Goal: Complete application form: Complete application form

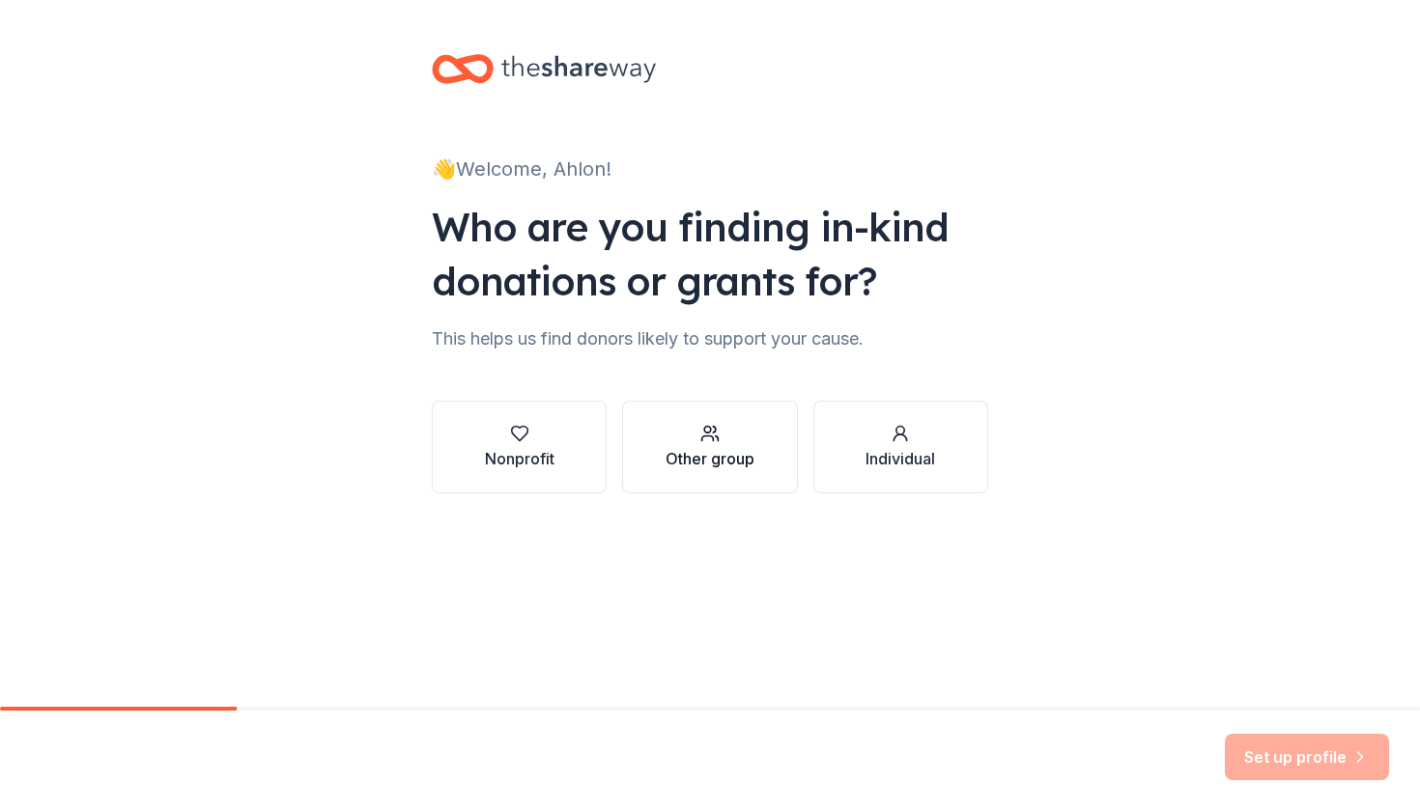
click at [678, 446] on div "Other group" at bounding box center [709, 447] width 89 height 46
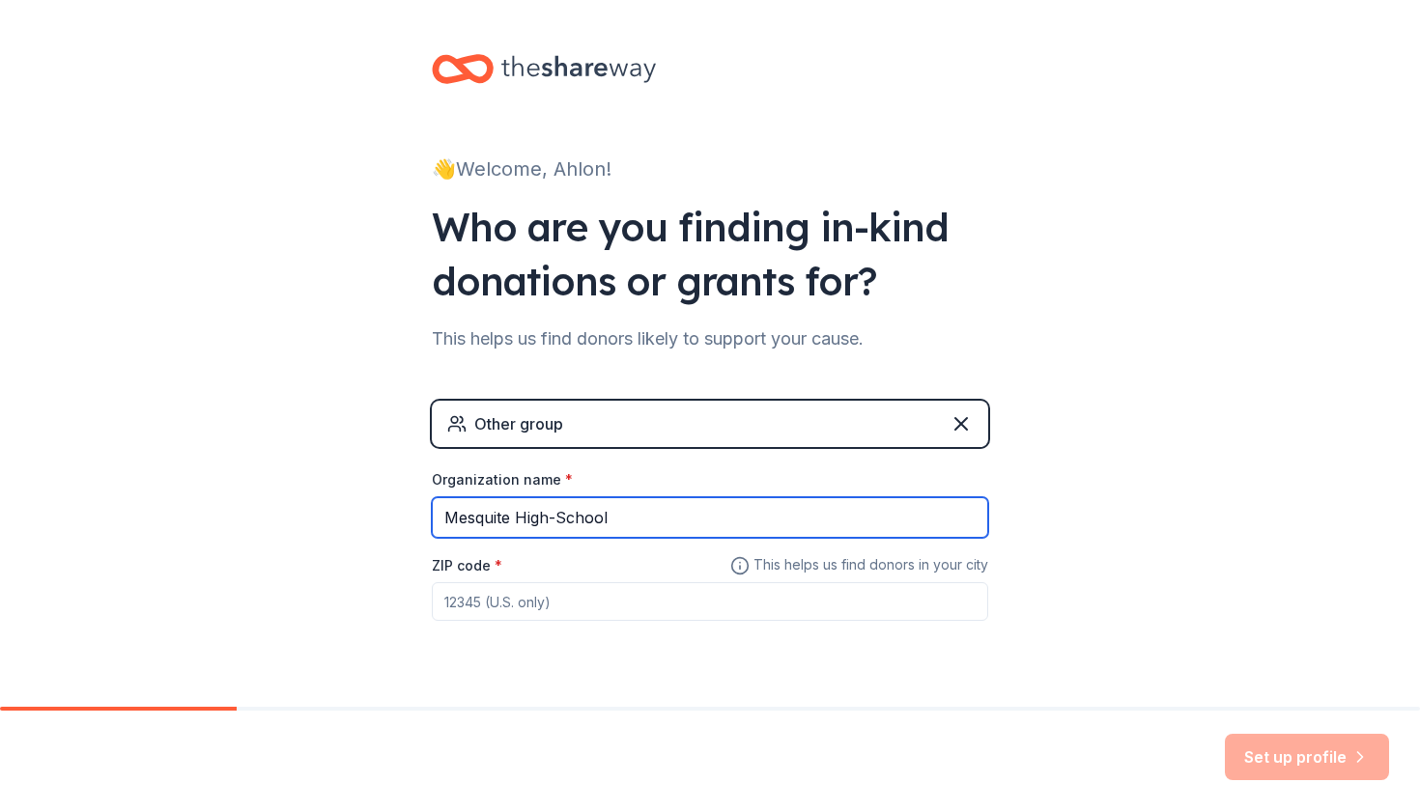
type input "Mesquite High-School"
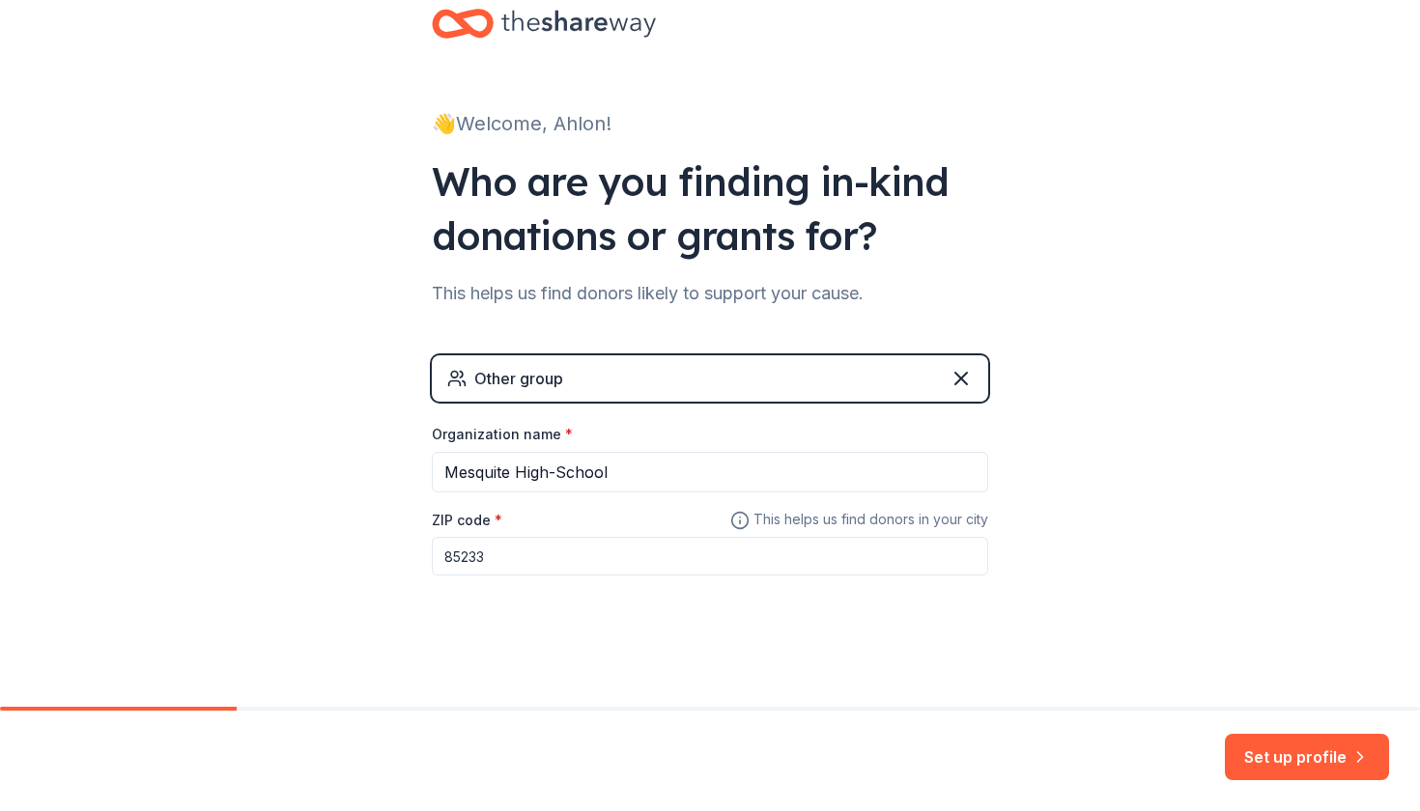
scroll to position [44, 0]
type input "85233"
click at [1334, 755] on button "Set up profile" at bounding box center [1307, 757] width 164 height 46
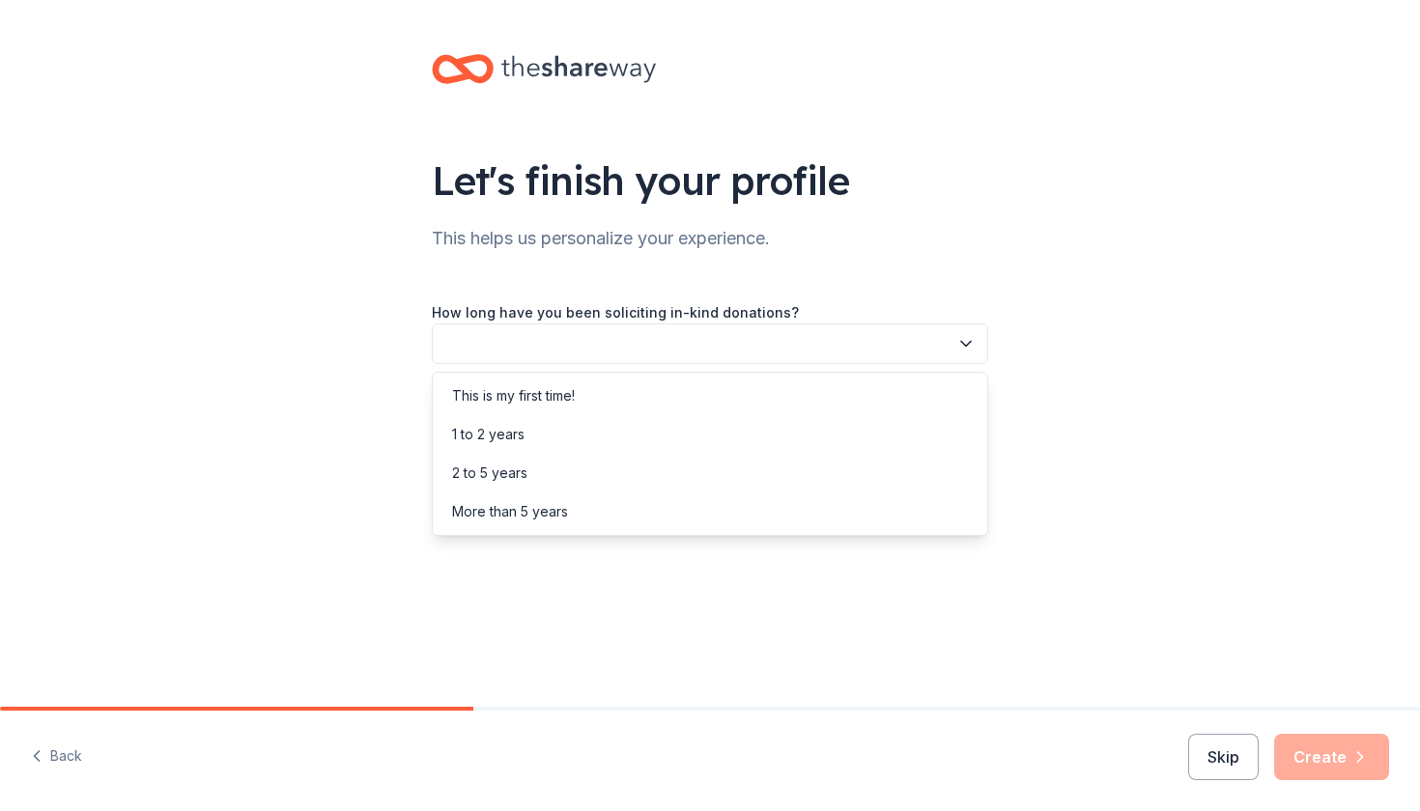
click at [580, 339] on button "button" at bounding box center [710, 344] width 556 height 41
click at [562, 501] on div "More than 5 years" at bounding box center [510, 511] width 116 height 23
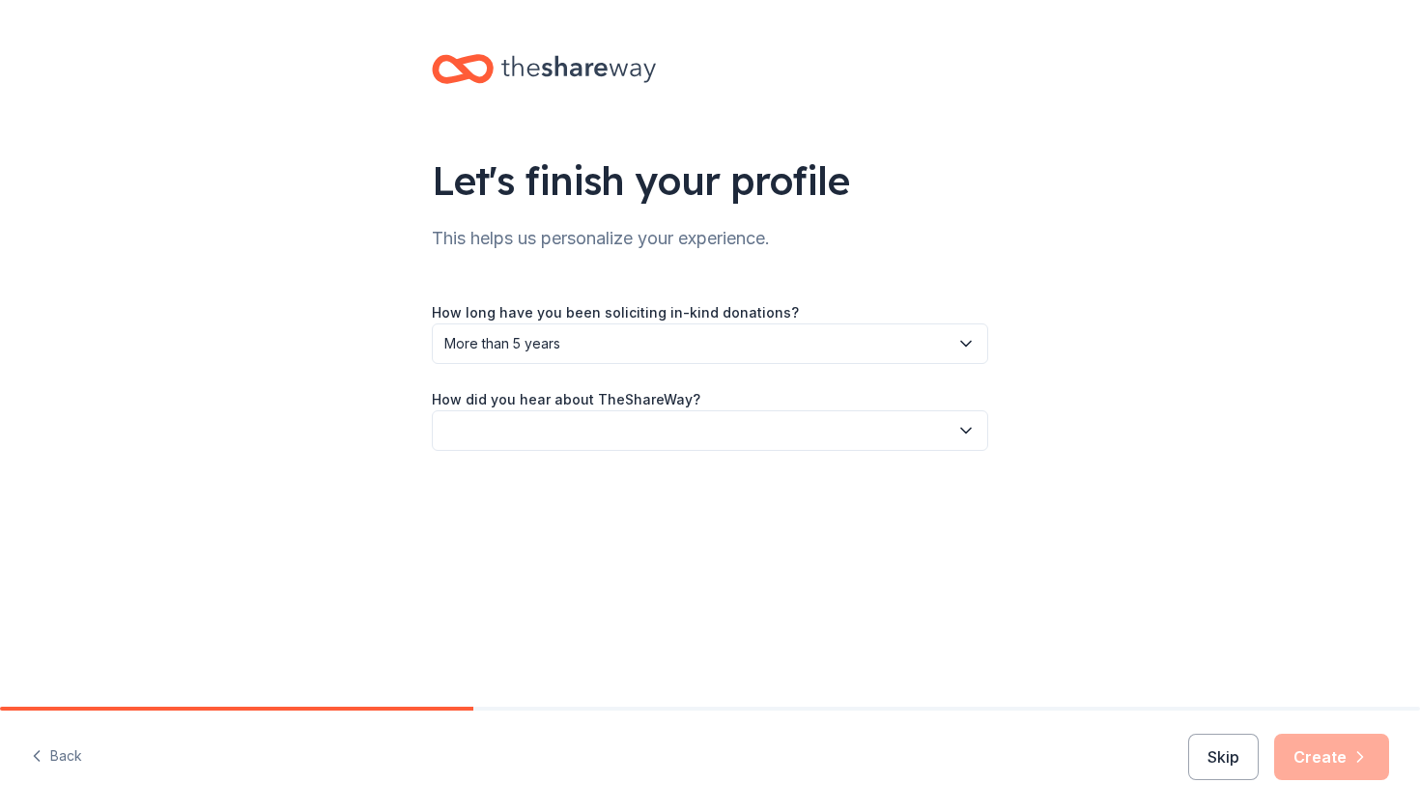
click at [581, 434] on button "button" at bounding box center [710, 430] width 556 height 41
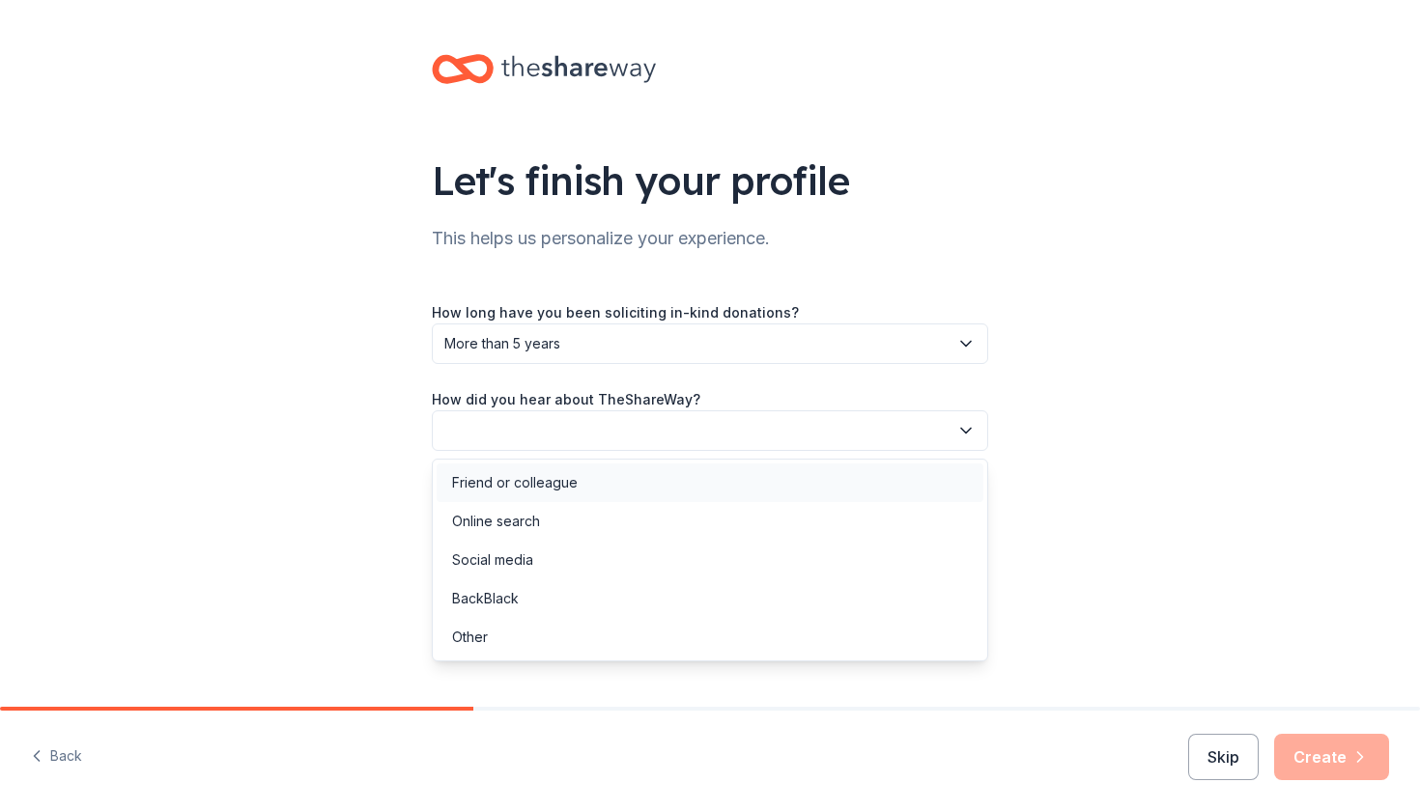
click at [559, 496] on div "Friend or colleague" at bounding box center [710, 483] width 547 height 39
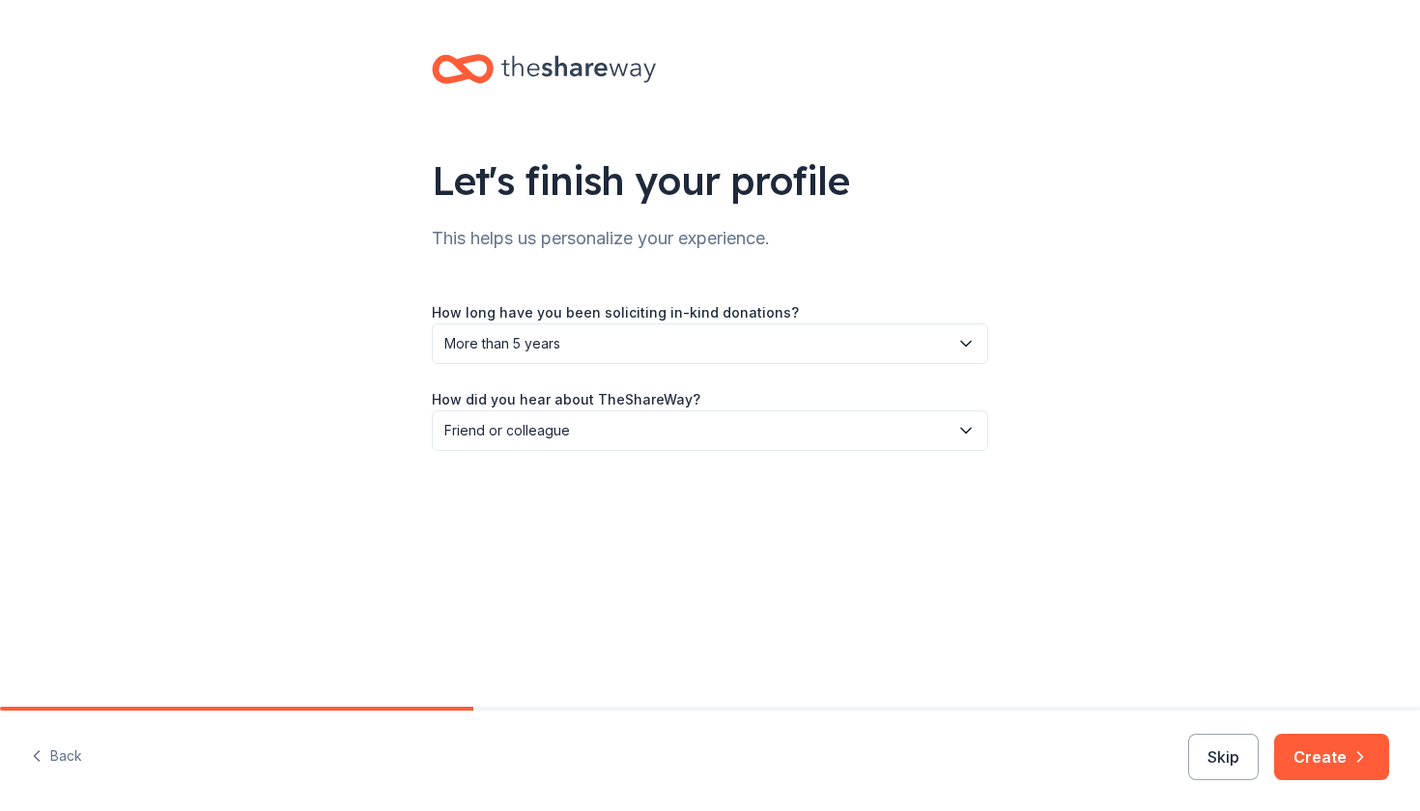
click at [611, 438] on span "Friend or colleague" at bounding box center [696, 430] width 504 height 23
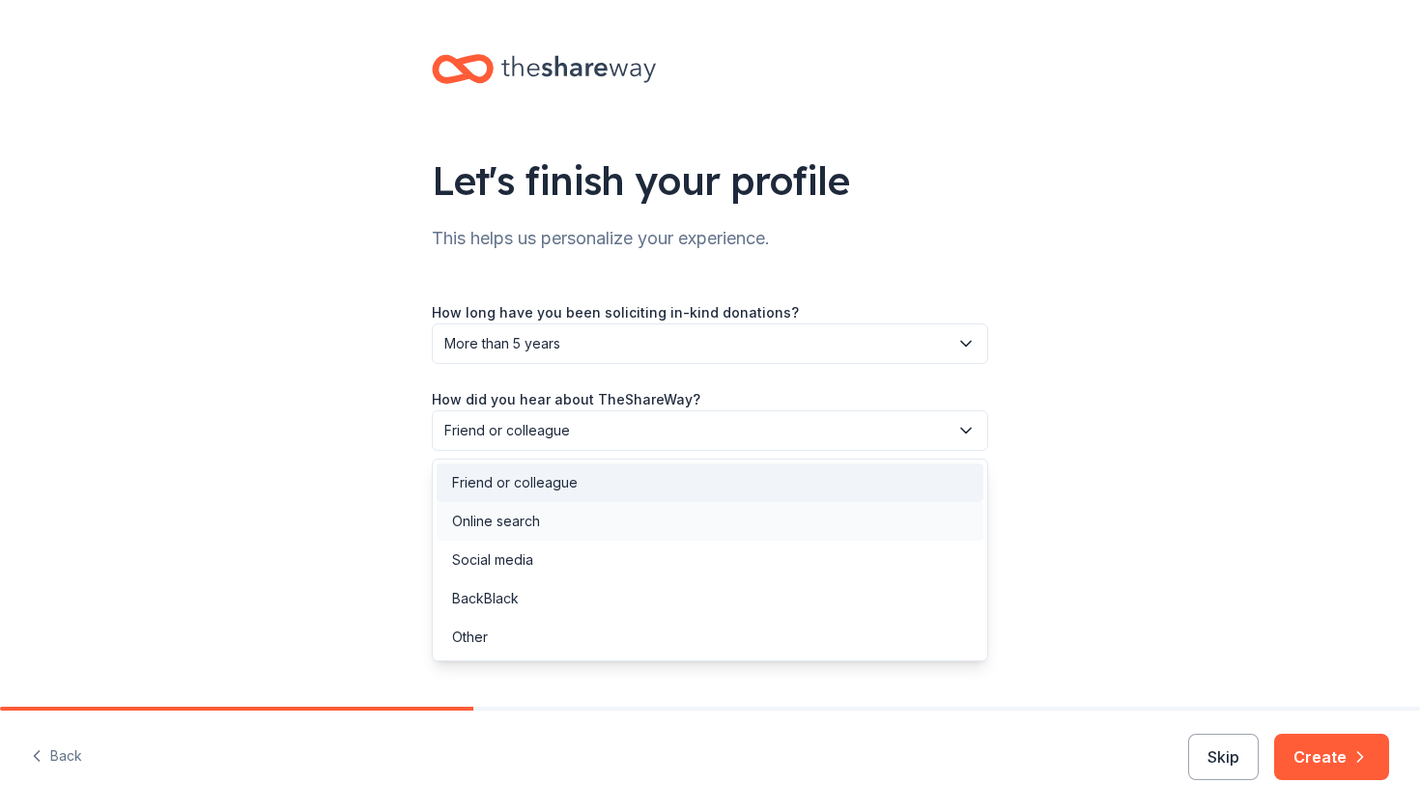
click at [615, 534] on div "Online search" at bounding box center [710, 521] width 547 height 39
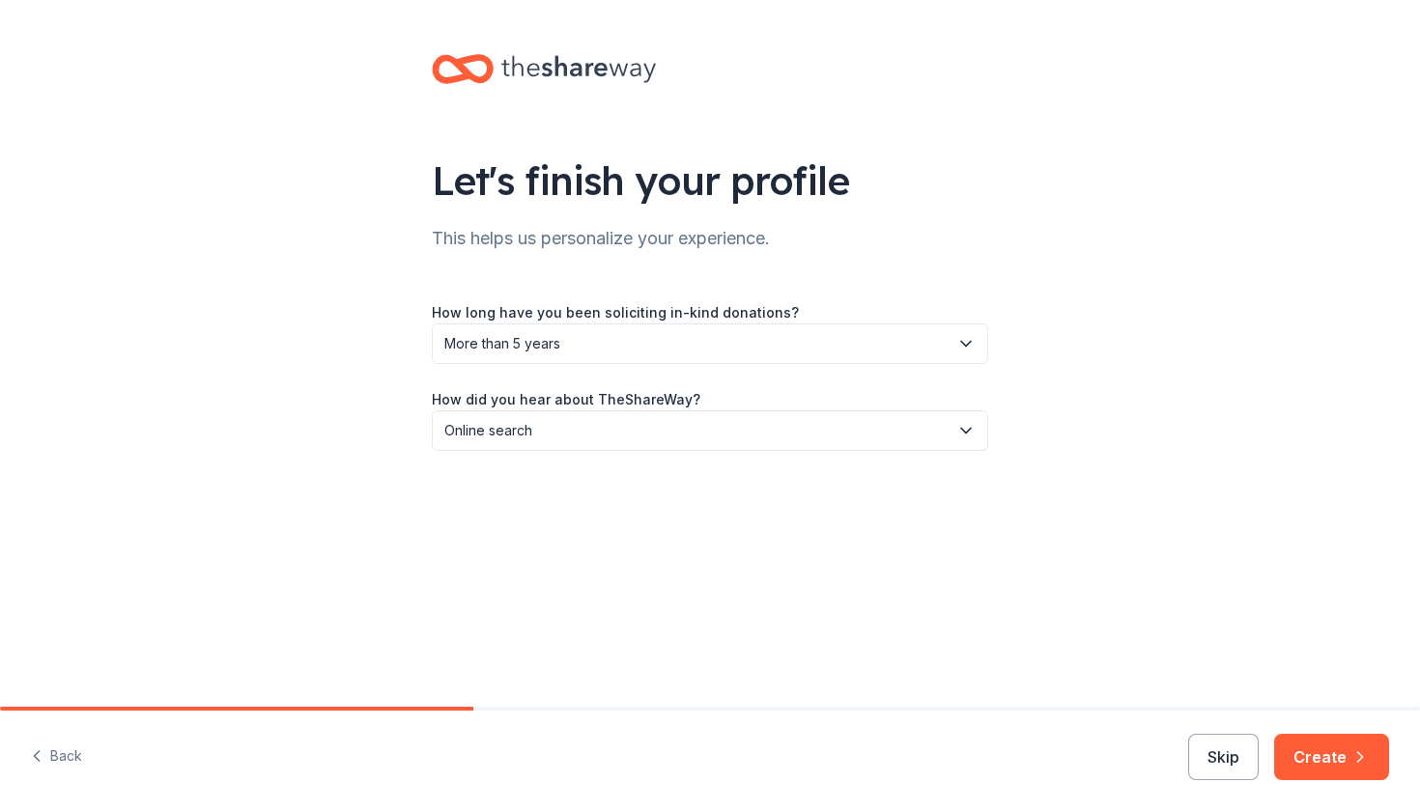
click at [1190, 756] on div "Back Skip Create" at bounding box center [710, 761] width 1420 height 100
click at [1222, 773] on button "Skip" at bounding box center [1223, 757] width 71 height 46
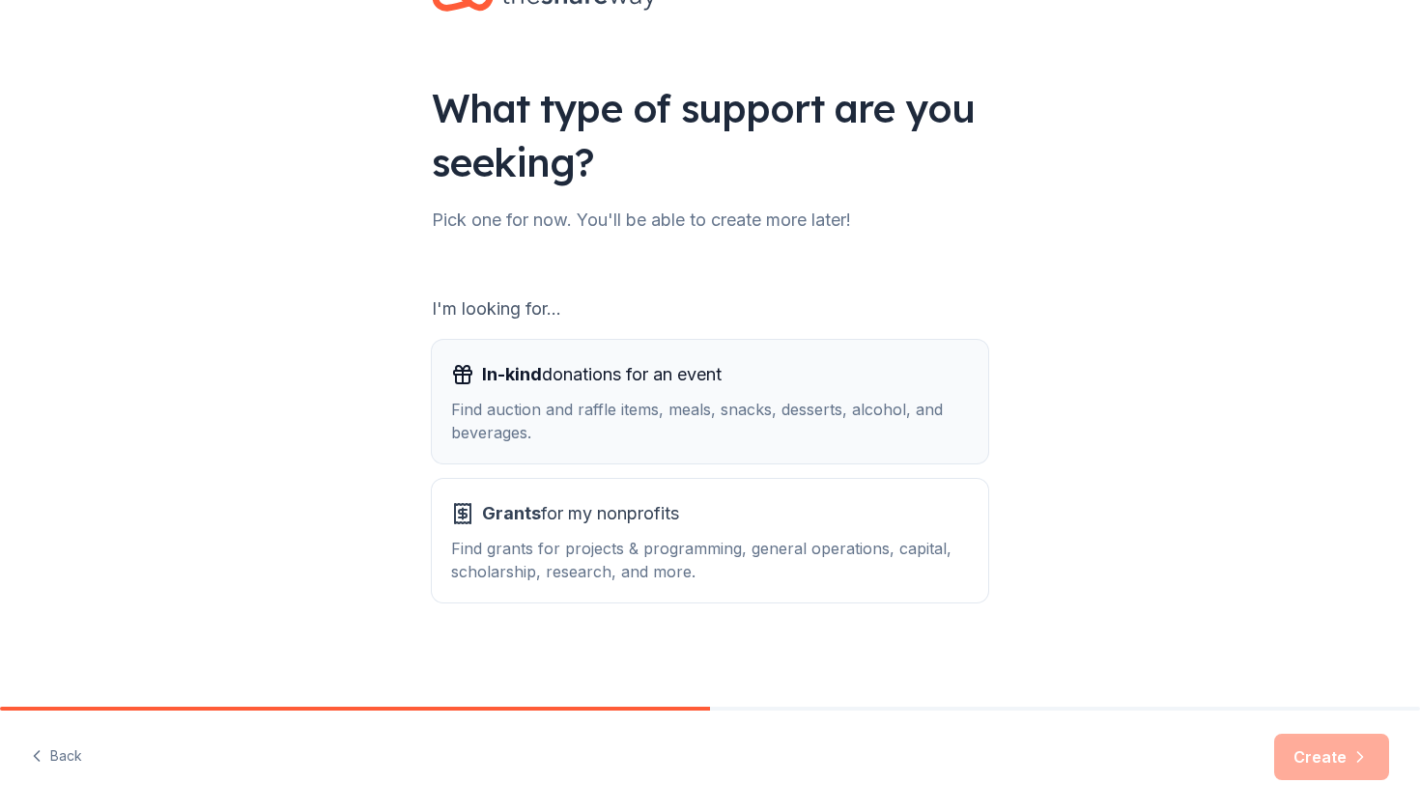
scroll to position [72, 0]
click at [813, 605] on div "What type of support are you seeking? Pick one for now. You'll be able to creat…" at bounding box center [710, 317] width 618 height 779
click at [801, 562] on div "Find grants for projects & programming, general operations, capital, scholarshi…" at bounding box center [710, 560] width 518 height 46
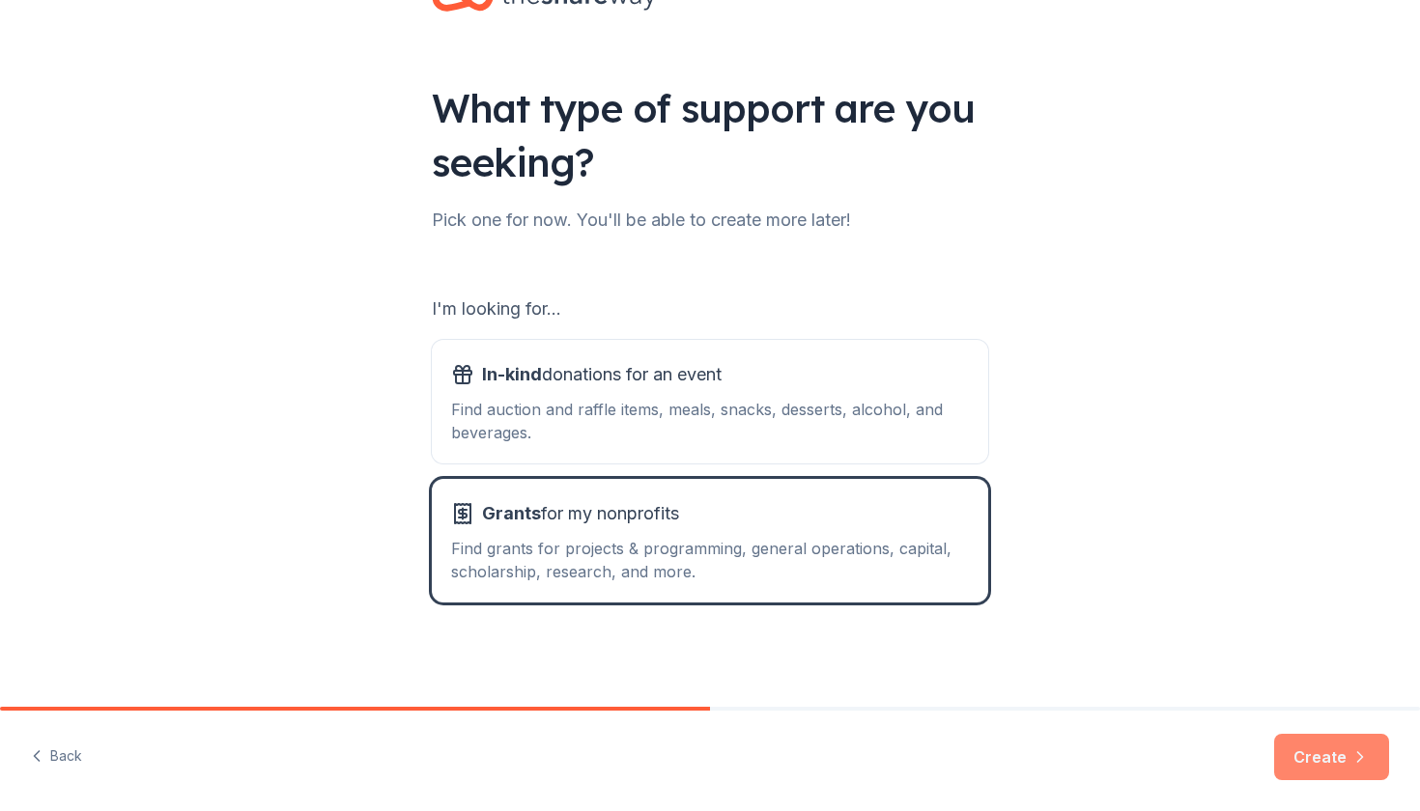
click at [1319, 773] on button "Create" at bounding box center [1331, 757] width 115 height 46
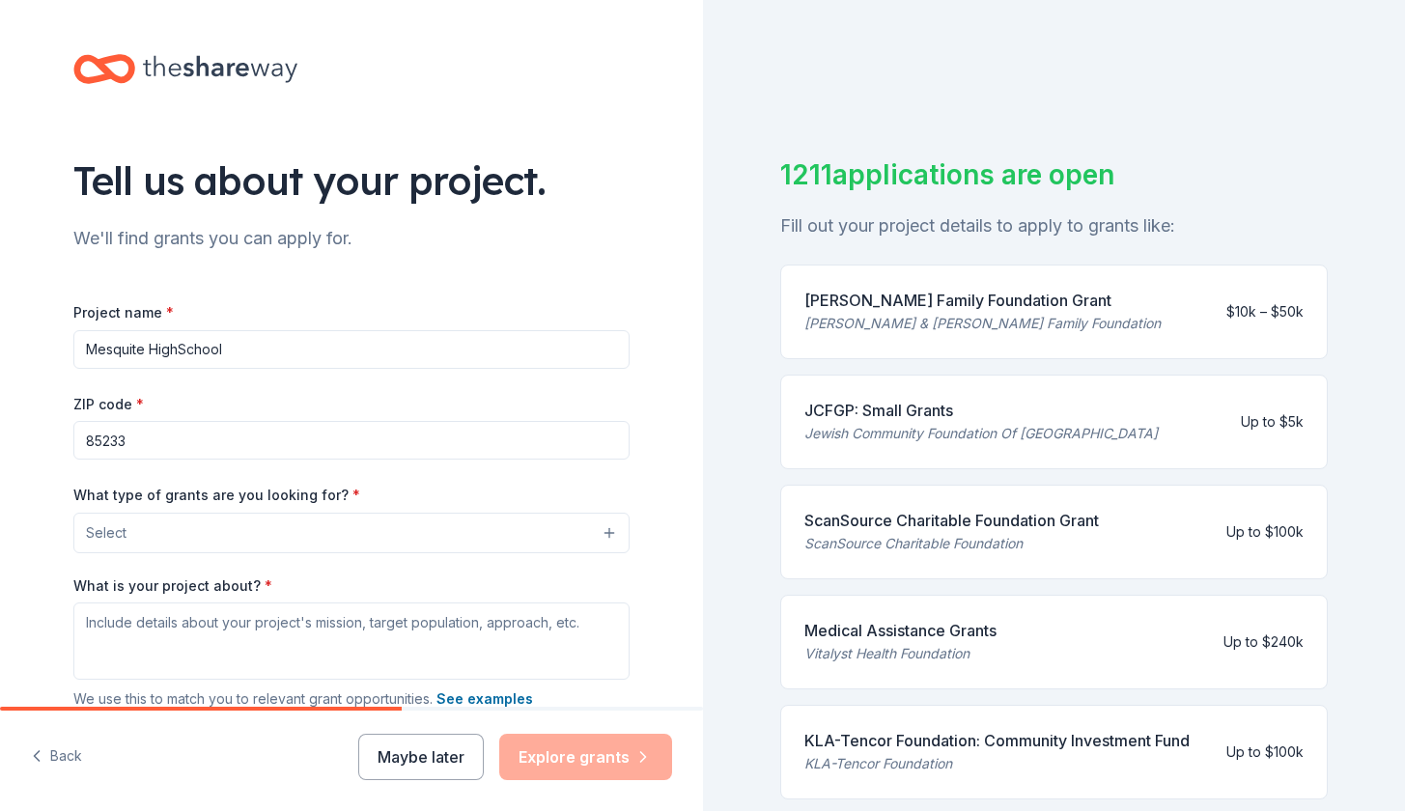
click at [178, 351] on input "Mesquite HighSchool" at bounding box center [351, 349] width 556 height 39
click at [249, 332] on input "Mesquite High-School" at bounding box center [351, 349] width 556 height 39
click at [252, 346] on input "Mesquite High-School" at bounding box center [351, 349] width 556 height 39
type input "Mesquite High-School Fundrasing Gala"
click at [175, 530] on button "Select" at bounding box center [355, 533] width 556 height 41
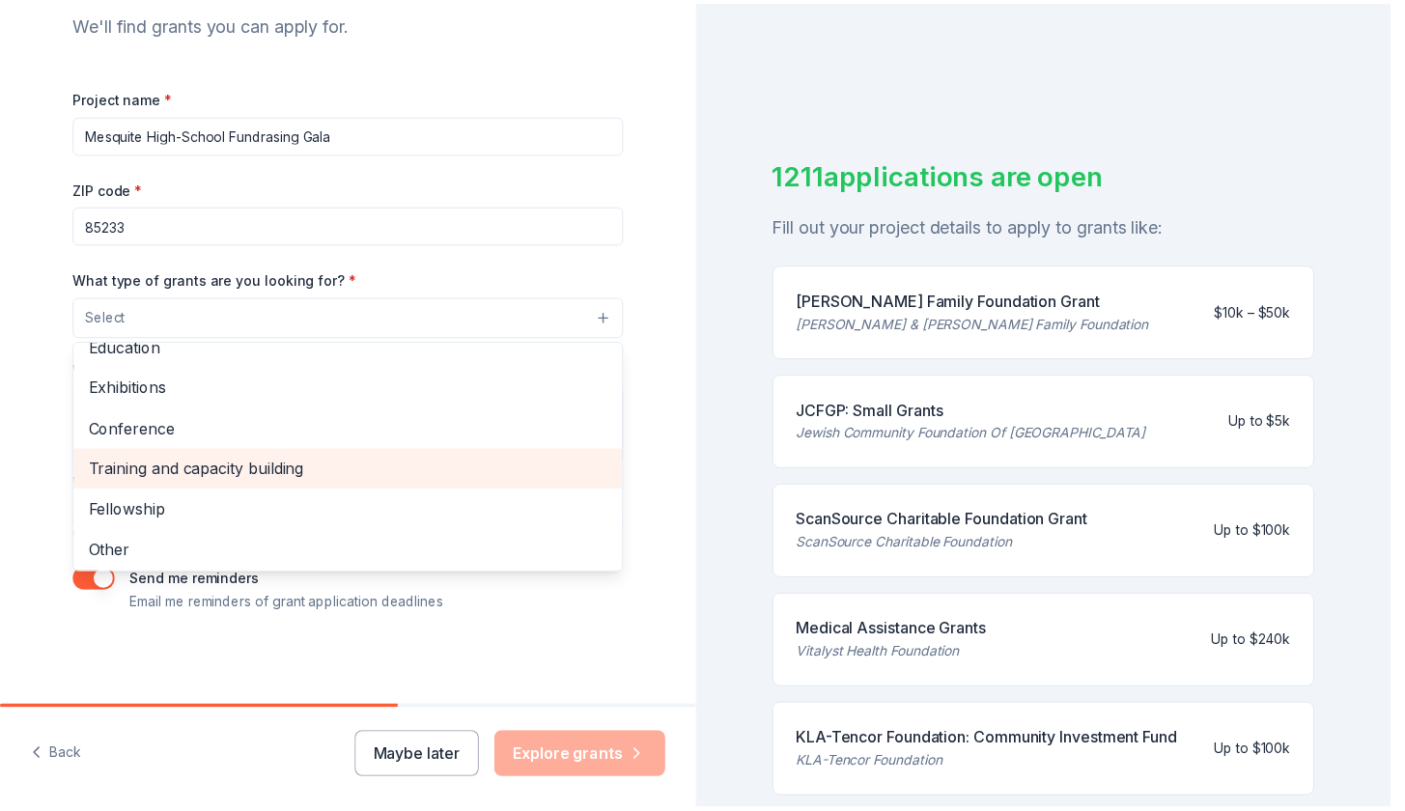
scroll to position [214, 0]
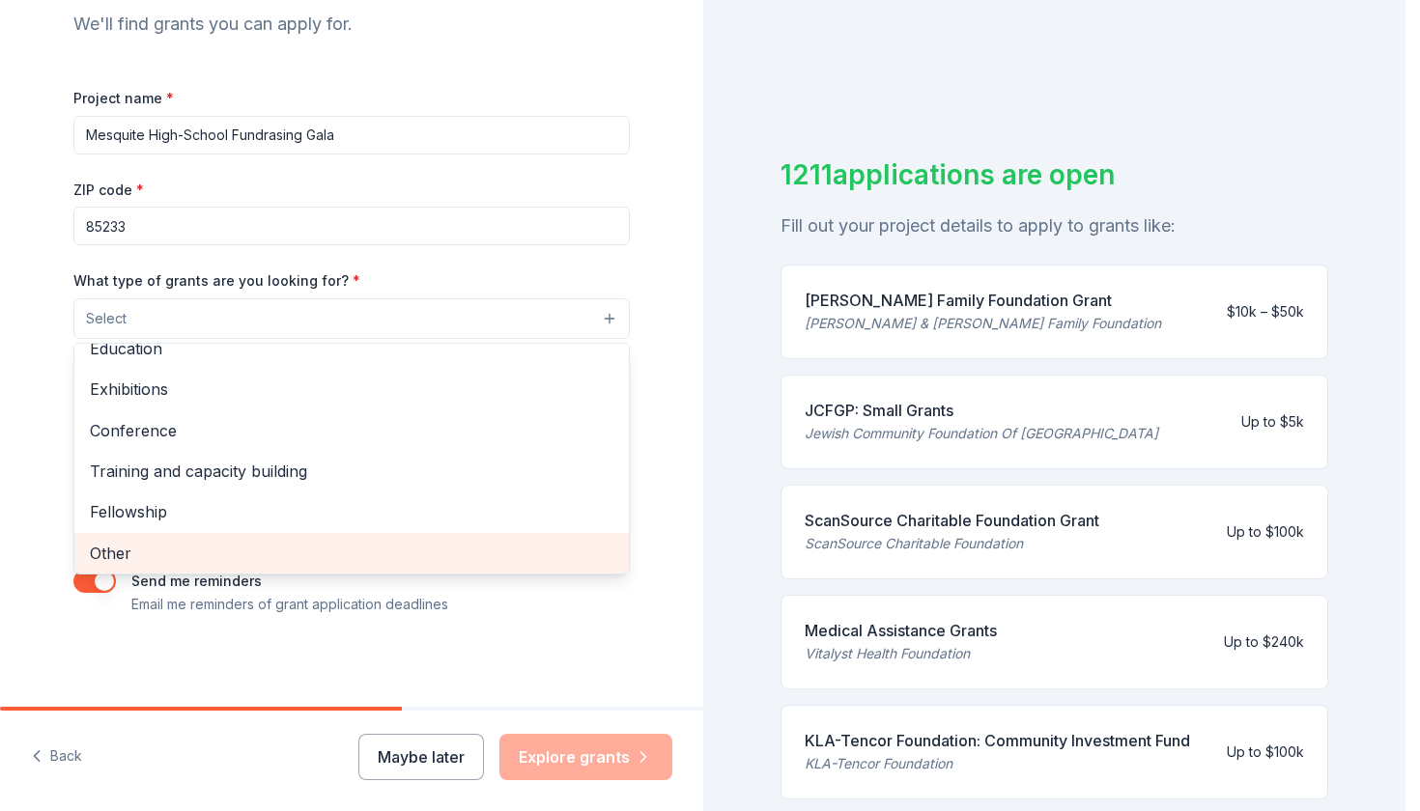
click at [210, 543] on span "Other" at bounding box center [351, 553] width 523 height 25
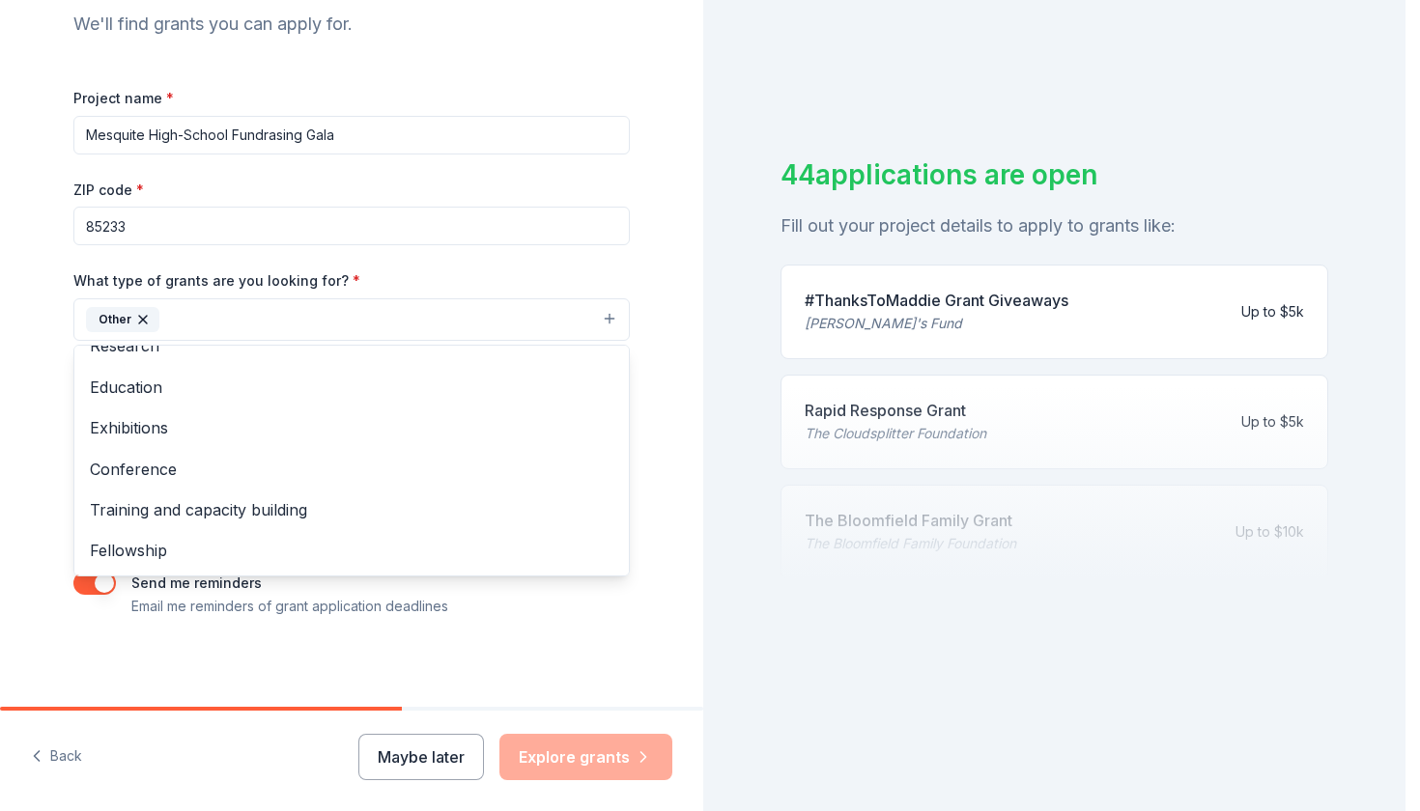
click at [136, 321] on icon "button" at bounding box center [142, 319] width 15 height 15
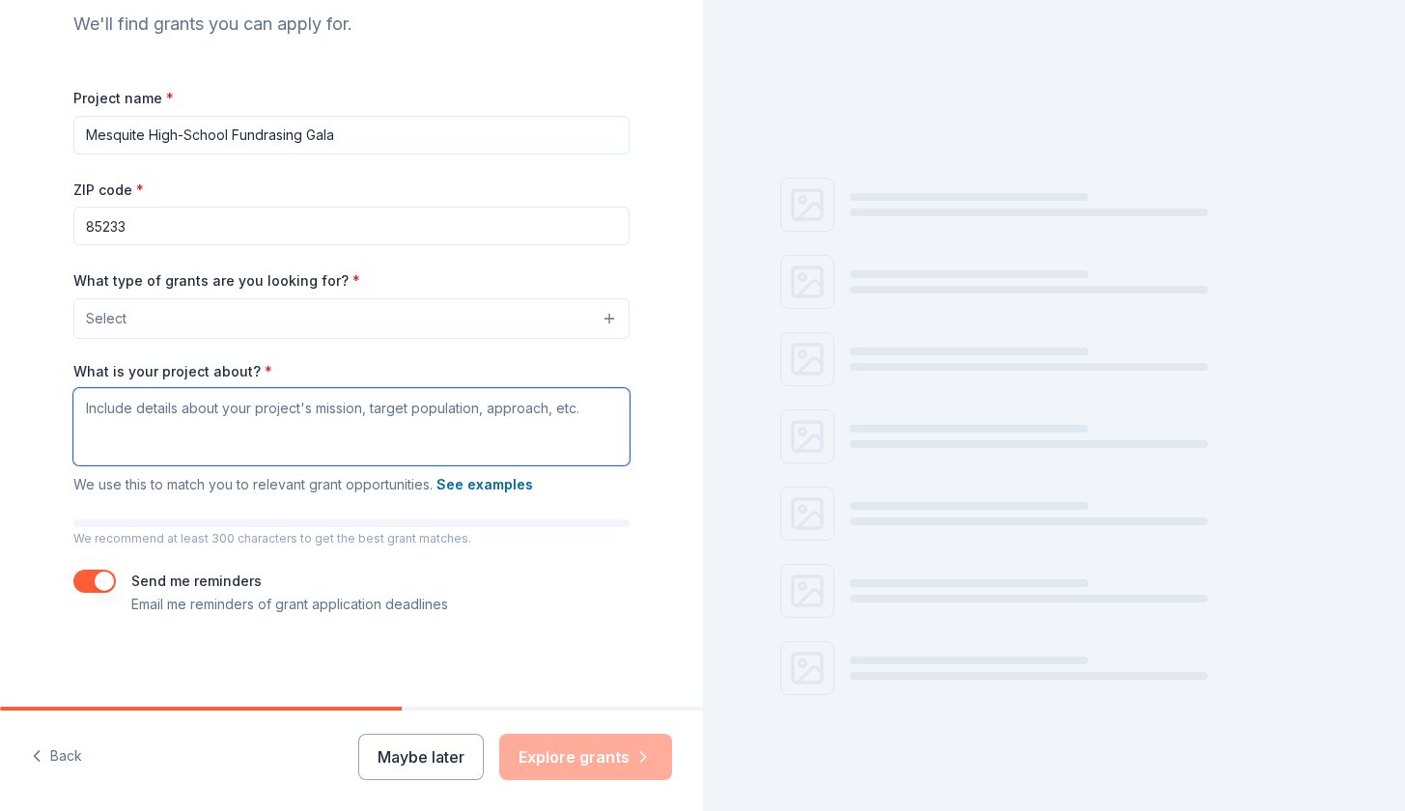
click at [200, 422] on textarea "What is your project about? *" at bounding box center [351, 426] width 556 height 77
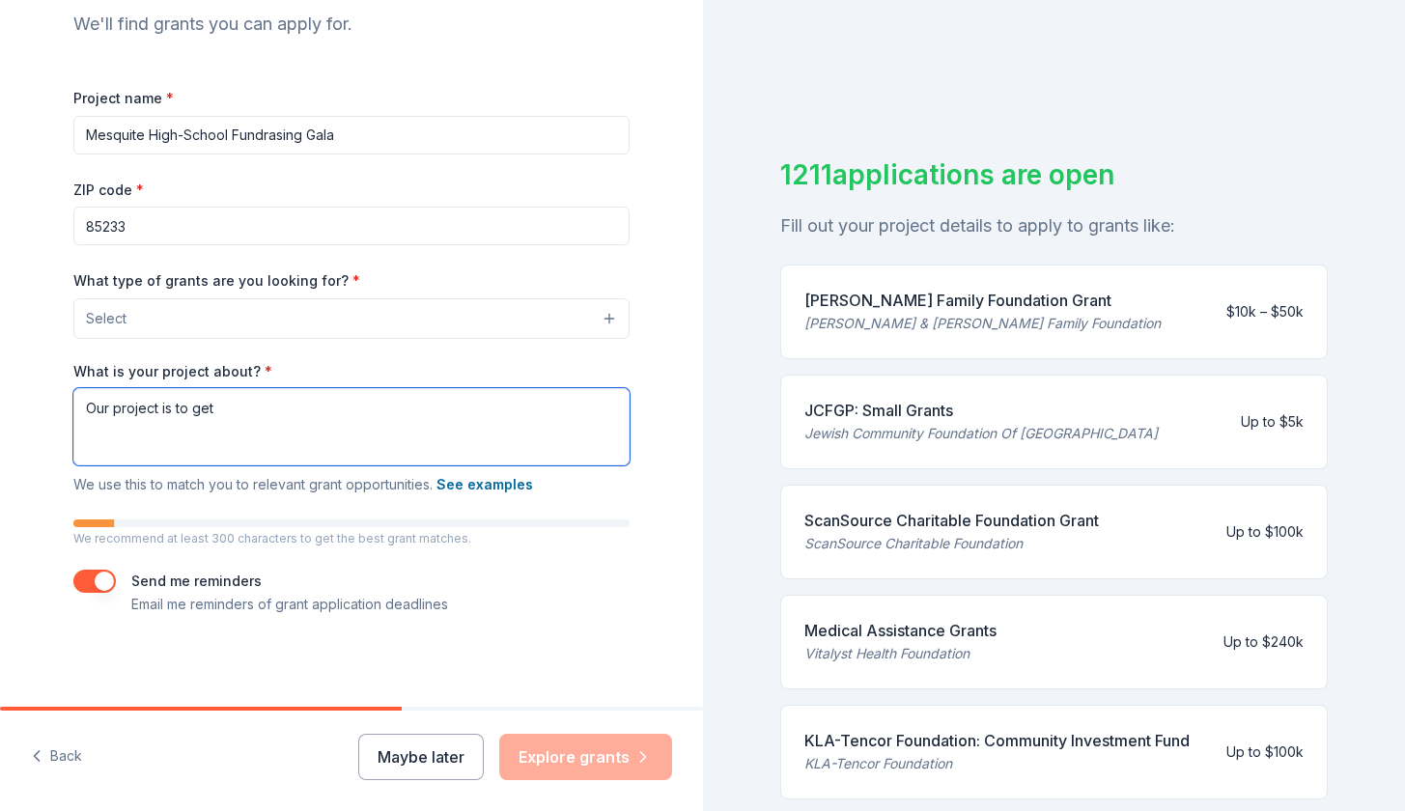
type textarea "Our project is to get f"
